Goal: Transaction & Acquisition: Purchase product/service

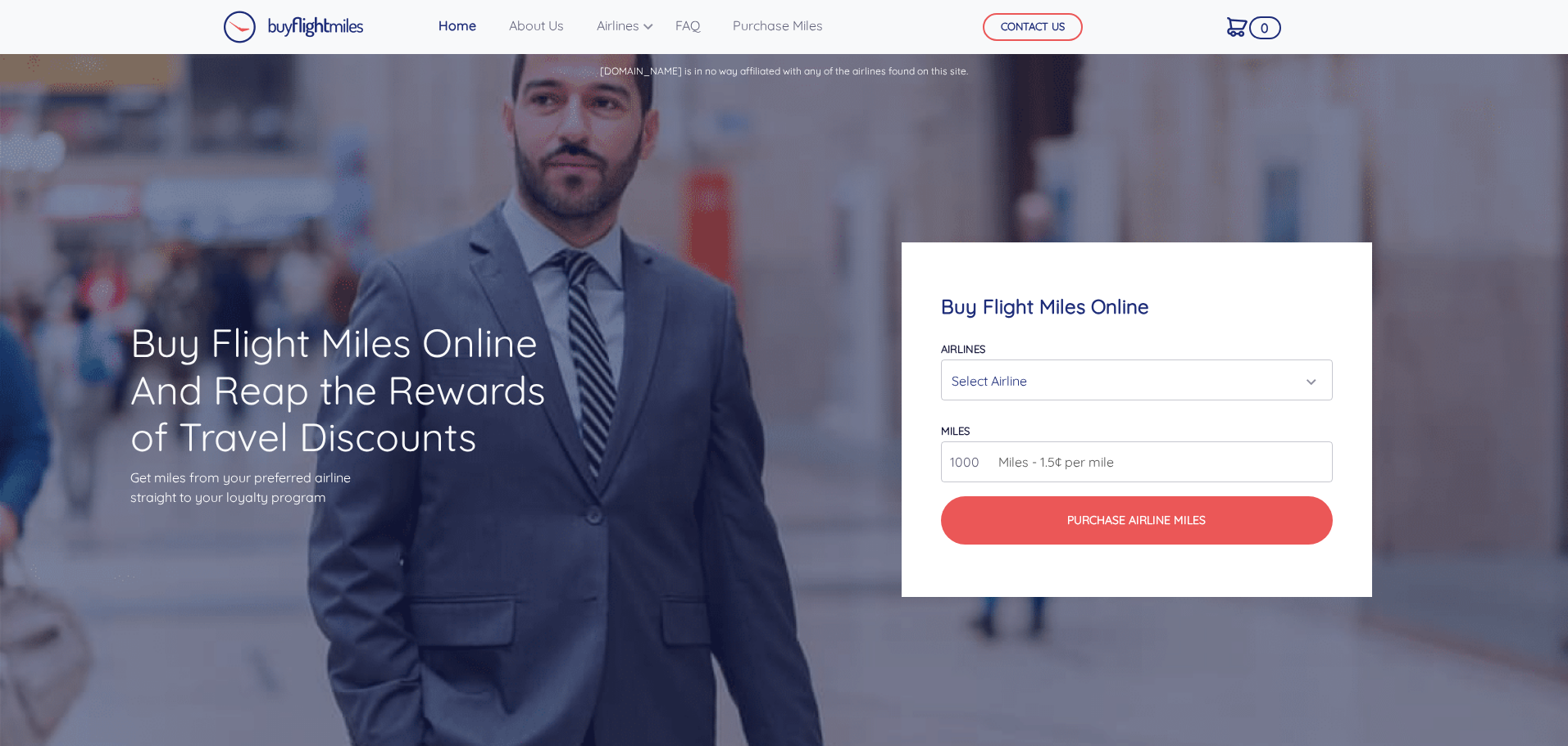
click at [1095, 360] on button "Select Airline" at bounding box center [1136, 380] width 391 height 41
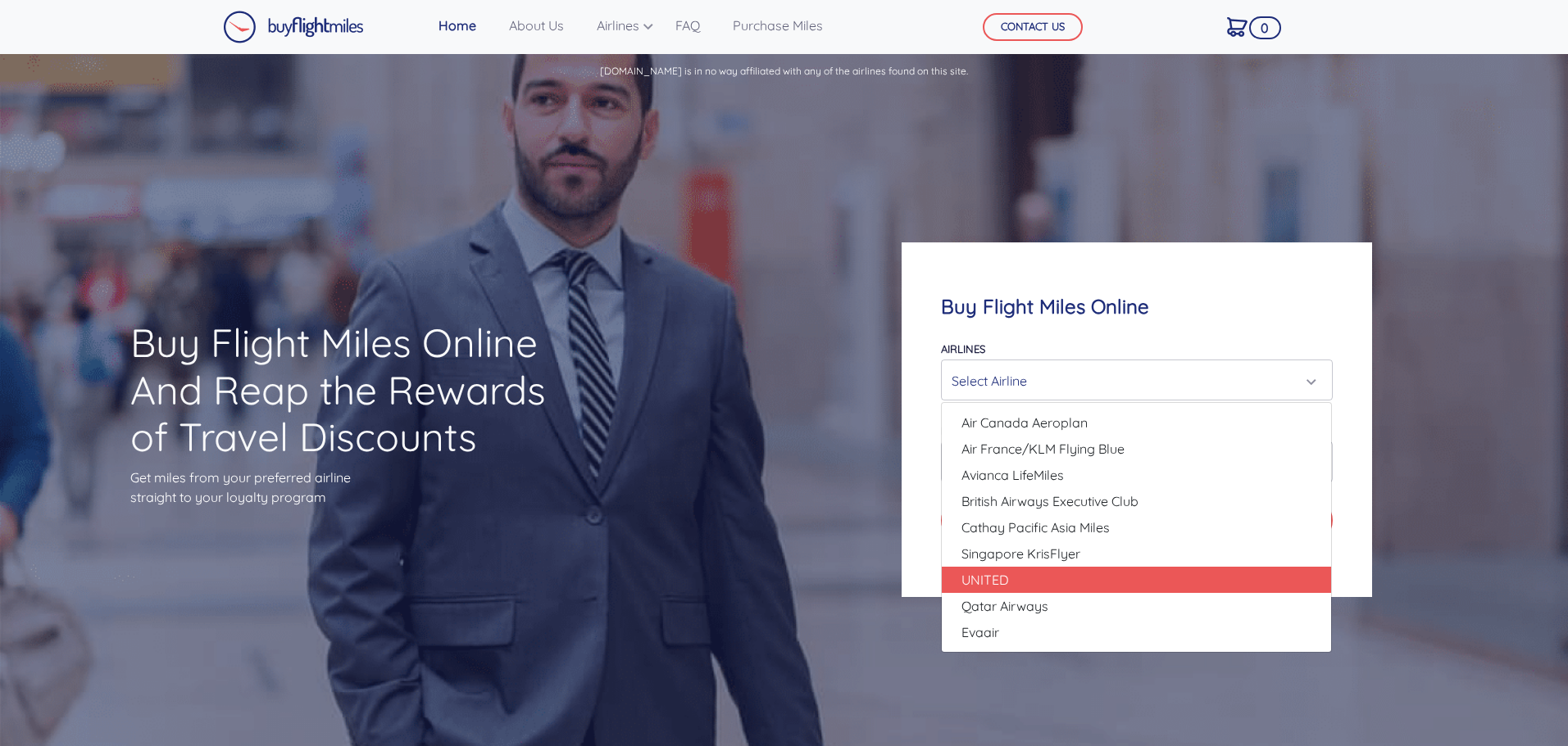
click at [1093, 572] on link "UNITED" at bounding box center [1136, 580] width 389 height 27
select select "UNITED"
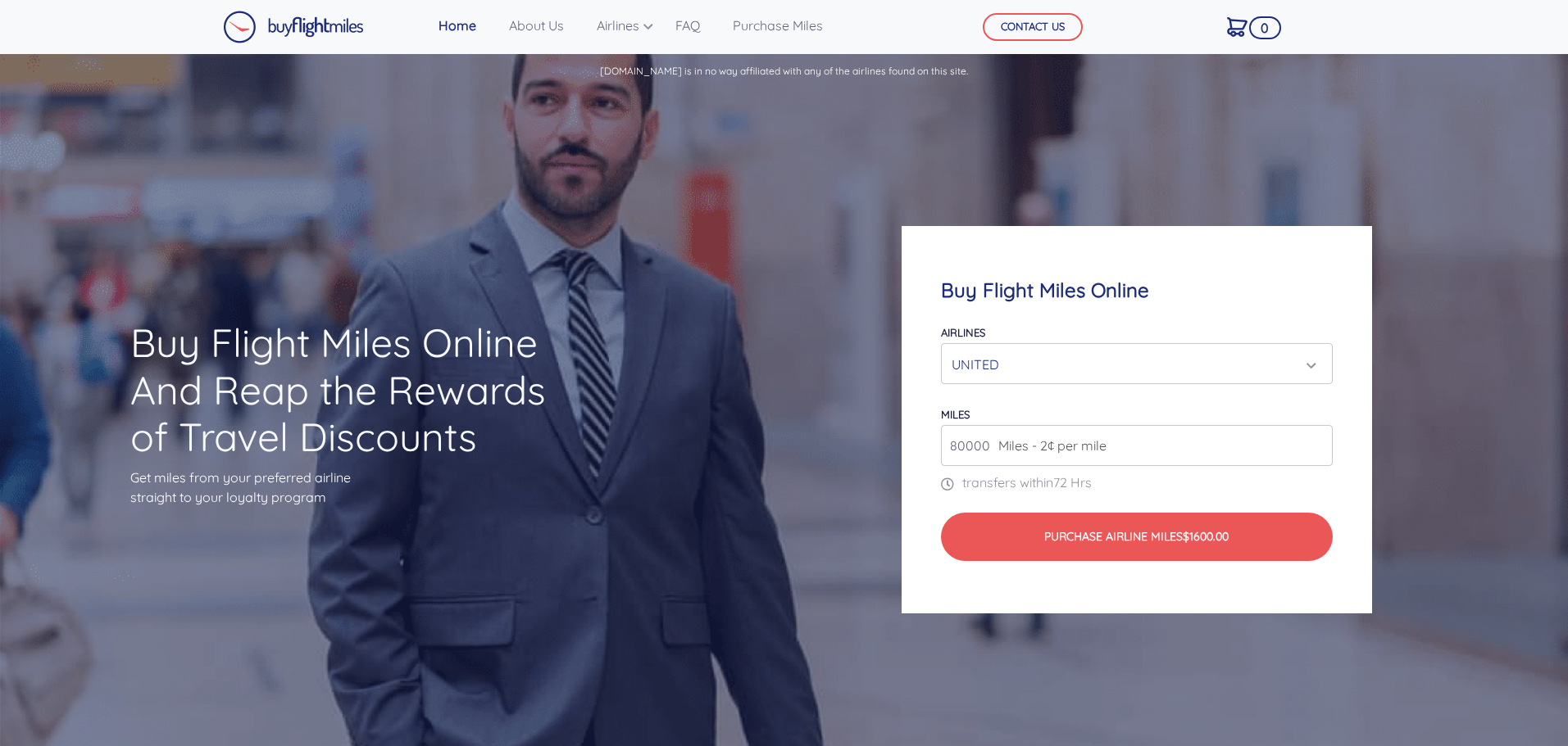
click at [1117, 444] on input "80000" at bounding box center [1136, 445] width 391 height 41
click at [1320, 440] on input "82000" at bounding box center [1136, 445] width 391 height 41
click at [1320, 440] on input "83000" at bounding box center [1136, 445] width 391 height 41
click at [1320, 440] on input "92000" at bounding box center [1136, 445] width 391 height 41
click at [1320, 440] on input "107000" at bounding box center [1136, 445] width 391 height 41
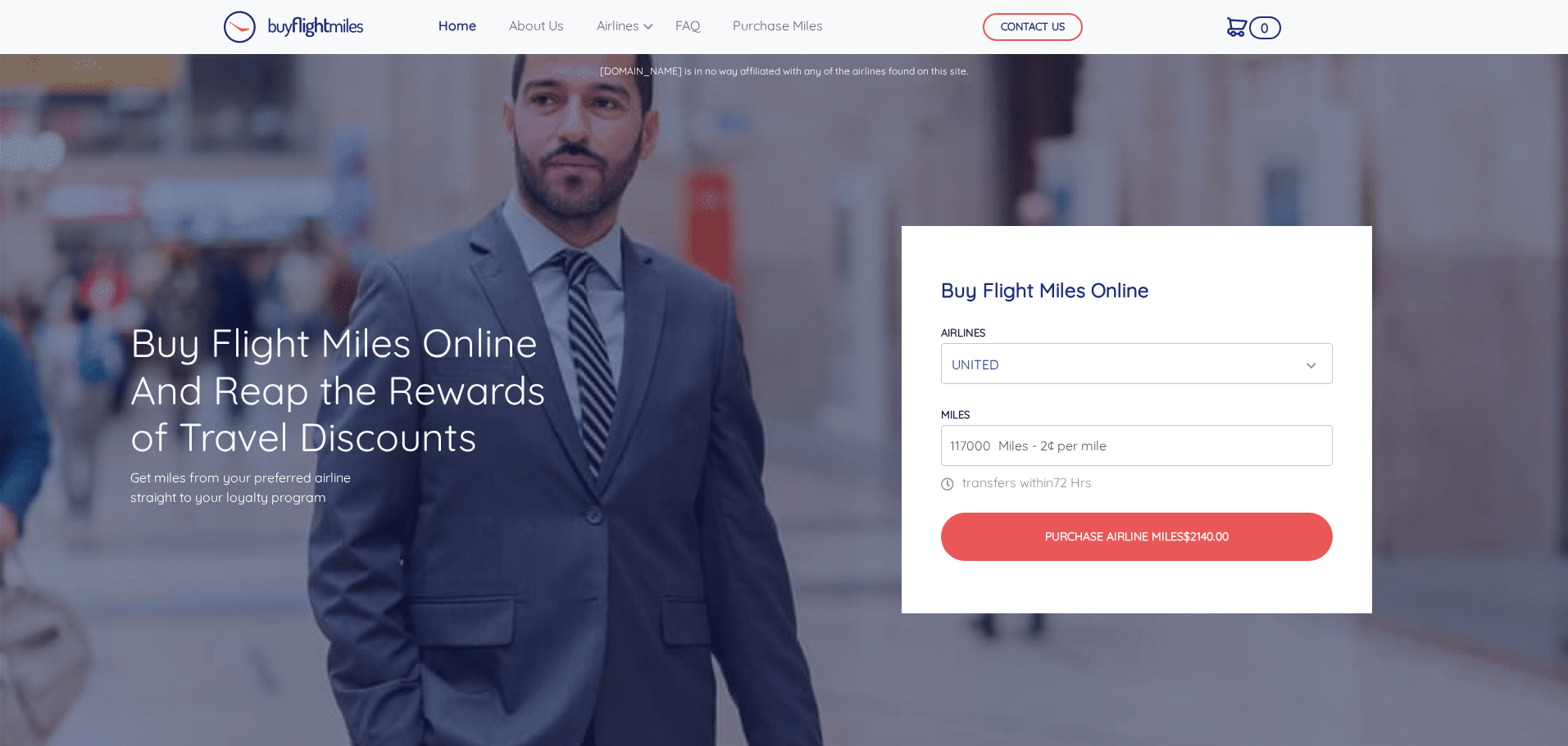
click at [1320, 440] on input "117000" at bounding box center [1136, 445] width 391 height 41
type input "80000"
click at [1316, 452] on input "80000" at bounding box center [1136, 445] width 391 height 41
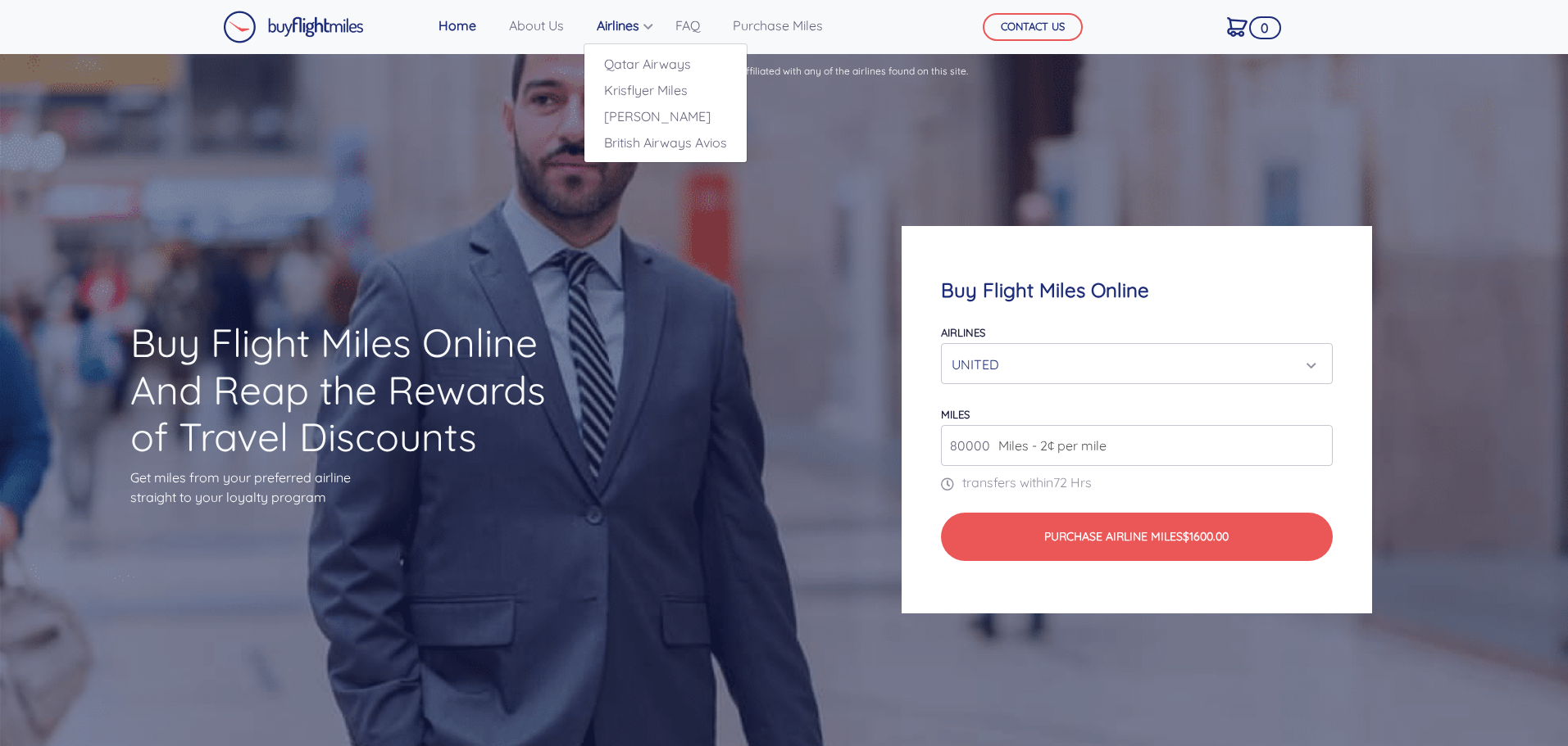
click at [640, 31] on link "Airlines" at bounding box center [619, 26] width 59 height 33
click at [672, 458] on div "Buy Flight Miles Online And Reap the Rewards of Travel Discounts Get miles from…" at bounding box center [784, 420] width 1568 height 656
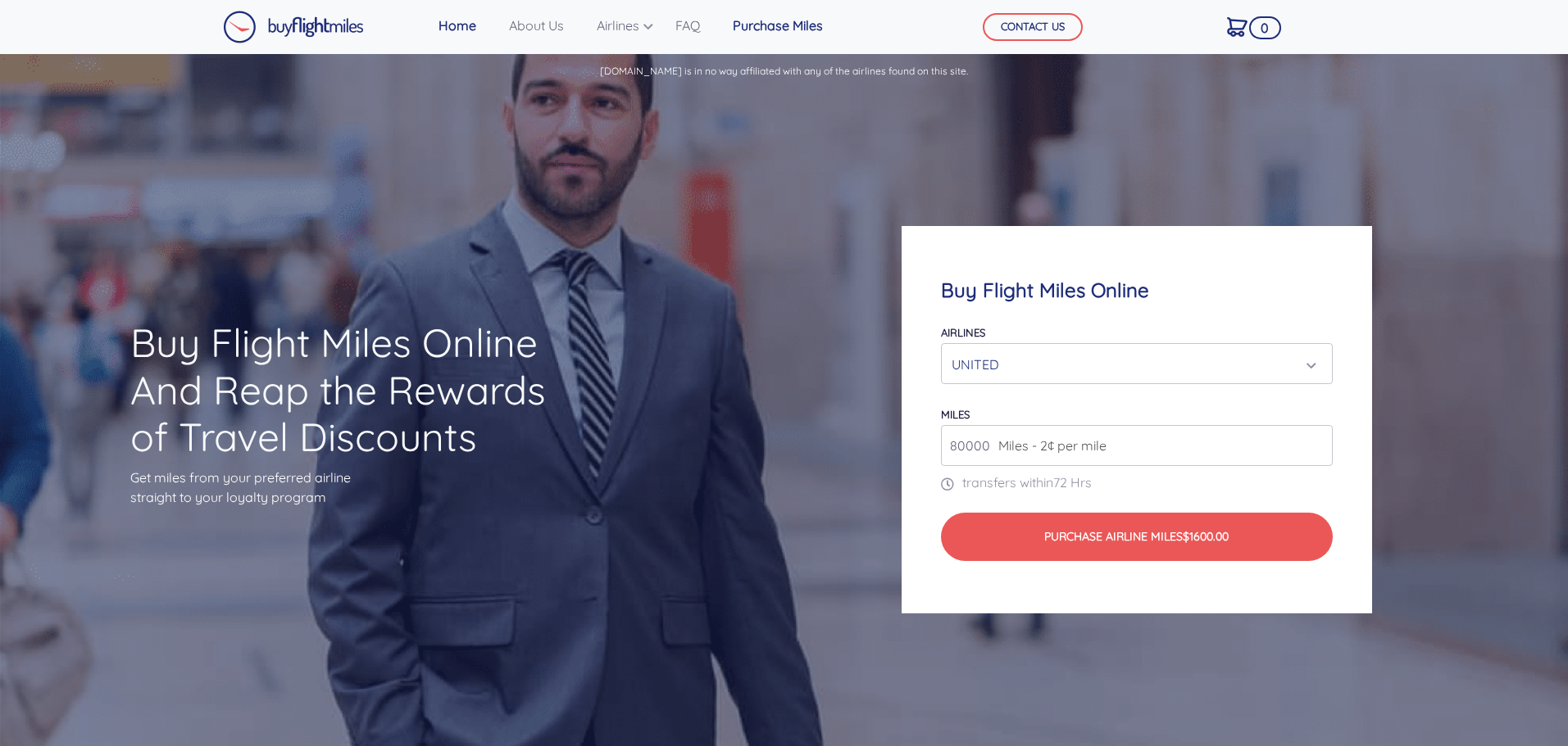
click at [793, 39] on link "Purchase Miles" at bounding box center [777, 26] width 104 height 33
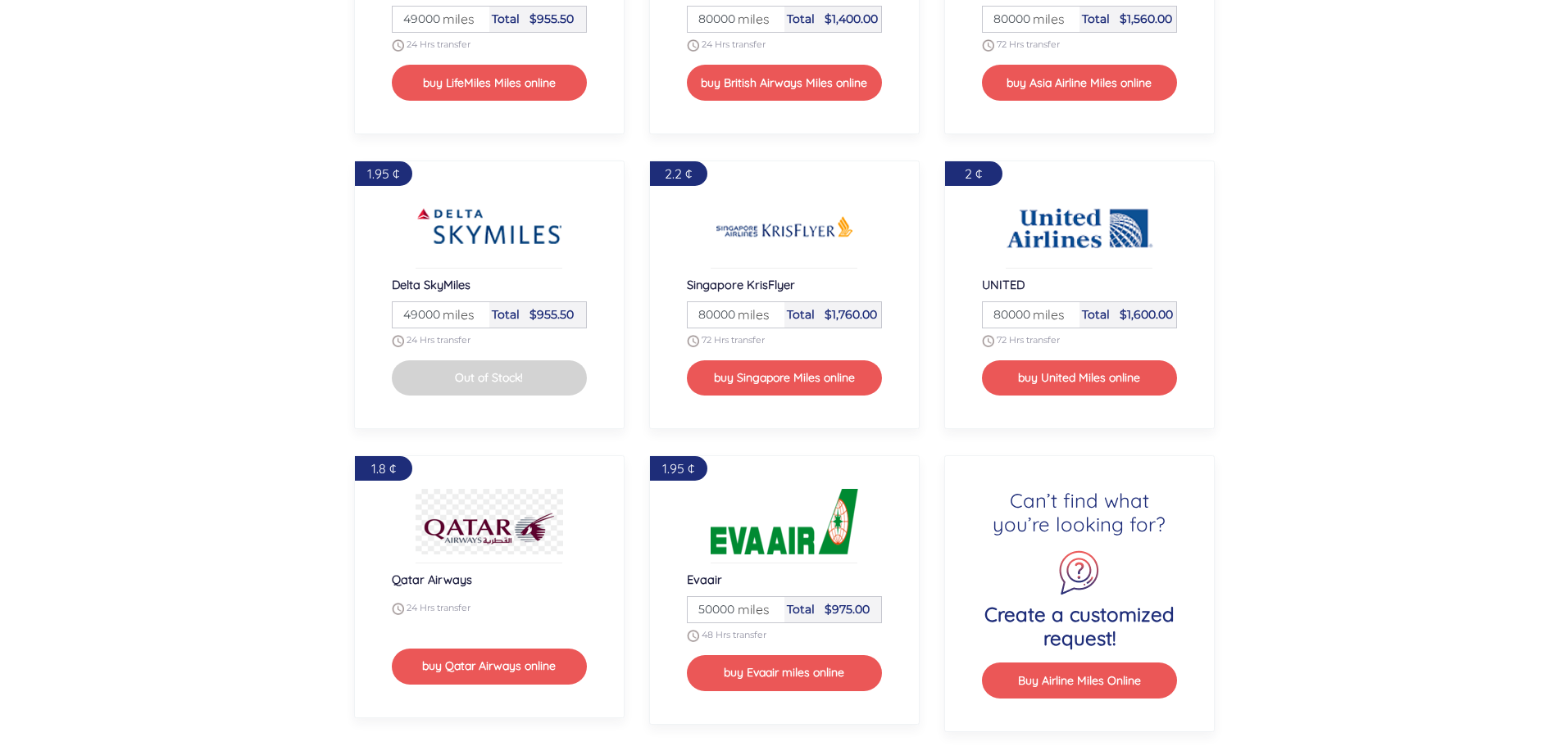
scroll to position [1963, 0]
